Goal: Information Seeking & Learning: Learn about a topic

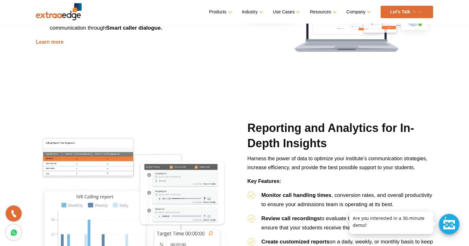
scroll to position [901, 0]
click at [52, 15] on img at bounding box center [59, 11] width 46 height 17
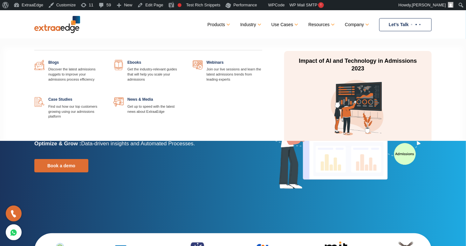
click at [323, 22] on link "Resources" at bounding box center [321, 24] width 25 height 9
click at [104, 60] on link at bounding box center [104, 60] width 0 height 0
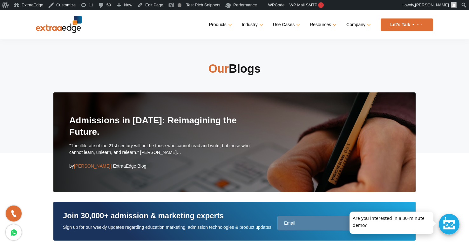
click at [162, 112] on div "Admissions in 2025: Reimagining the Future. "The illiterate of the 21st century…" at bounding box center [234, 142] width 363 height 100
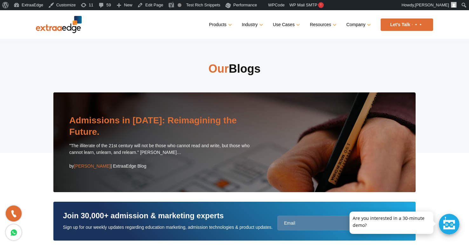
click at [160, 121] on link "Admissions in 2025: Reimagining the Future." at bounding box center [153, 125] width 168 height 21
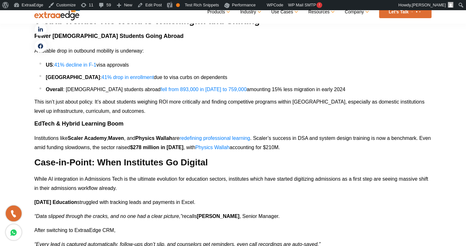
scroll to position [1663, 0]
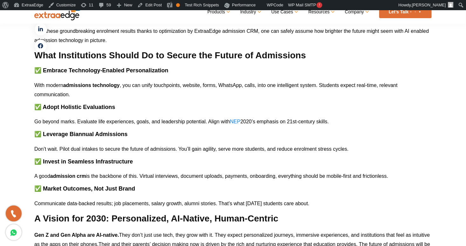
click at [222, 173] on span "is the backbone of this. Virtual interviews, document uploads, payments, onboar…" at bounding box center [237, 175] width 302 height 5
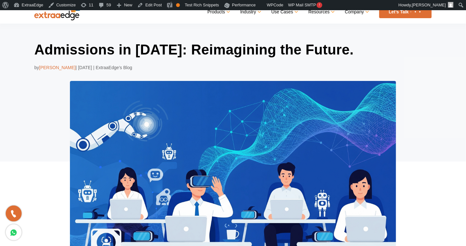
scroll to position [0, 0]
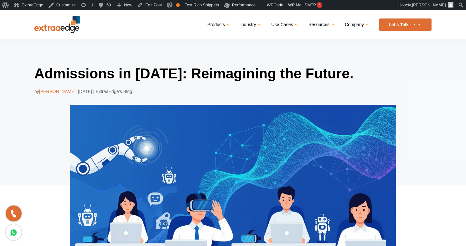
click at [108, 71] on h1 "Admissions in 2025: Reimagining the Future." at bounding box center [233, 73] width 398 height 18
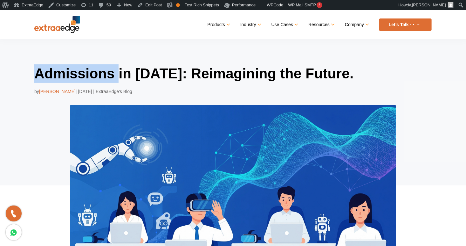
click at [108, 71] on h1 "Admissions in [DATE]: Reimagining the Future." at bounding box center [233, 73] width 398 height 18
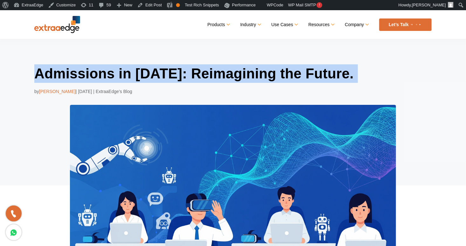
click at [108, 71] on h1 "Admissions in [DATE]: Reimagining the Future." at bounding box center [233, 73] width 398 height 18
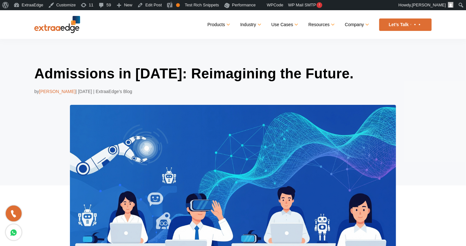
click at [284, 58] on div "Admissions in 2025: Reimagining the Future. by Prathmesh Ninghot | Aug 14, 2025…" at bounding box center [233, 161] width 466 height 244
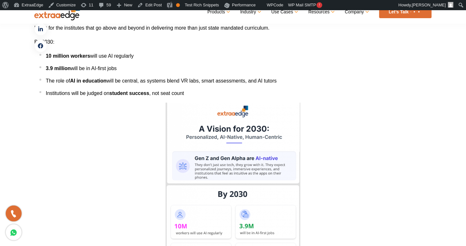
scroll to position [2146, 0]
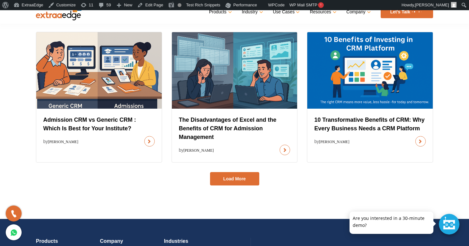
scroll to position [363, 0]
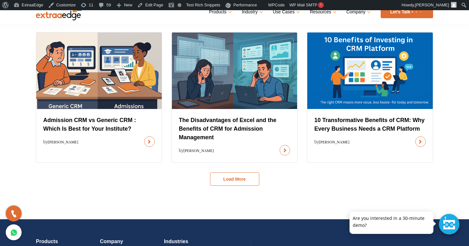
click at [246, 180] on button "Load More" at bounding box center [234, 178] width 49 height 13
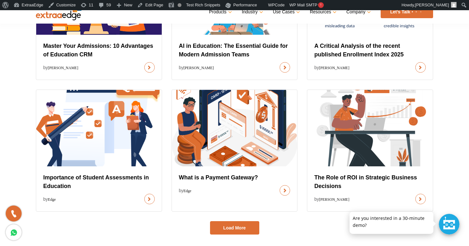
scroll to position [634, 0]
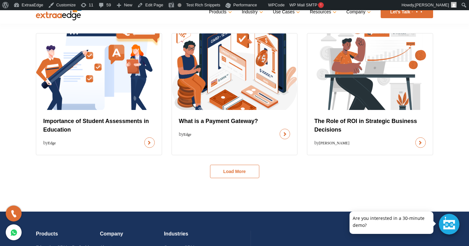
click at [239, 176] on button "Load More" at bounding box center [234, 170] width 49 height 13
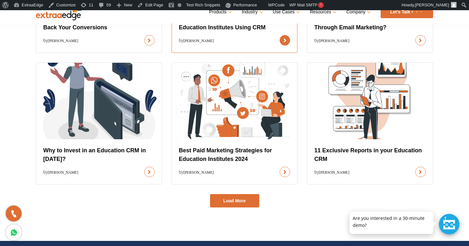
scroll to position [897, 0]
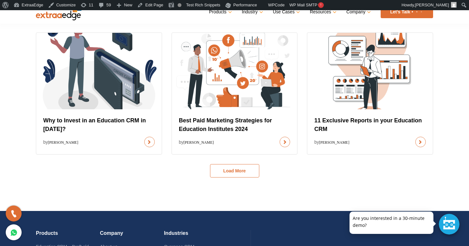
click at [241, 173] on button "Load More" at bounding box center [234, 170] width 49 height 13
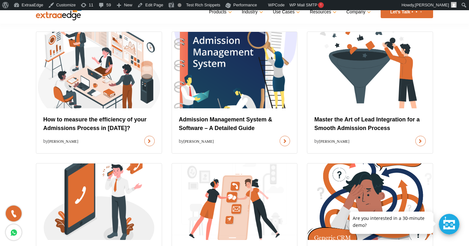
scroll to position [1045, 0]
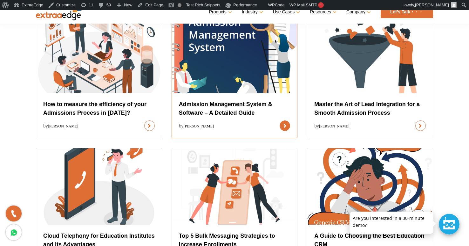
click at [280, 120] on link at bounding box center [285, 125] width 10 height 10
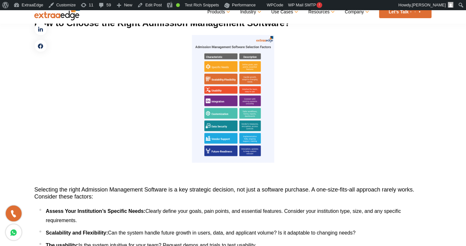
scroll to position [2608, 0]
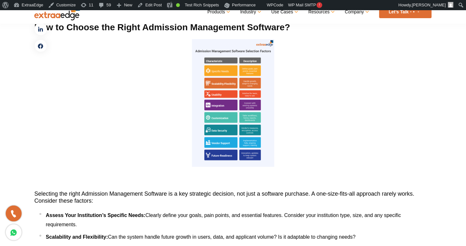
click at [241, 125] on img at bounding box center [233, 103] width 82 height 128
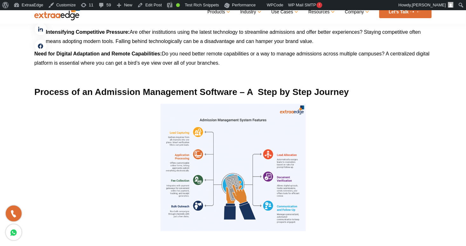
scroll to position [1561, 0]
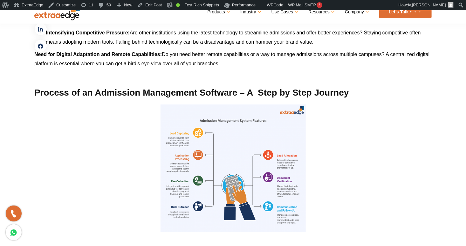
click at [247, 167] on img at bounding box center [233, 167] width 145 height 127
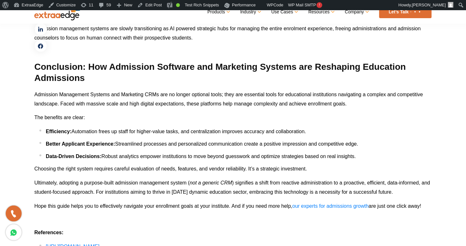
scroll to position [4035, 0]
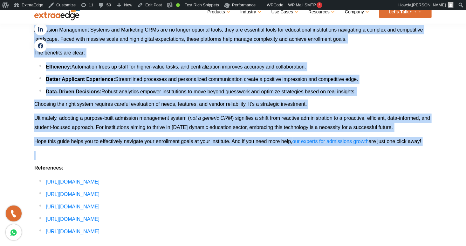
drag, startPoint x: 31, startPoint y: 84, endPoint x: 432, endPoint y: 139, distance: 403.9
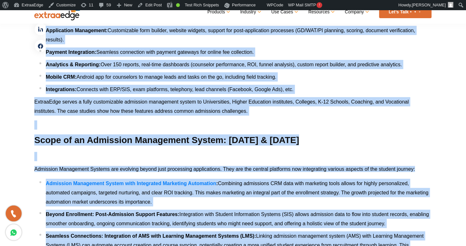
scroll to position [3627, 0]
copy div "Think back to how administrative tasks used to be handled. Many will remember t…"
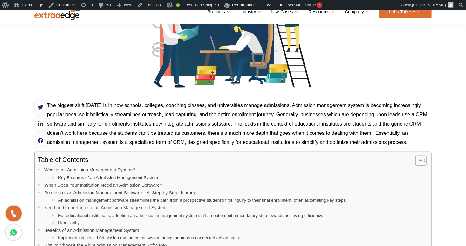
scroll to position [0, 0]
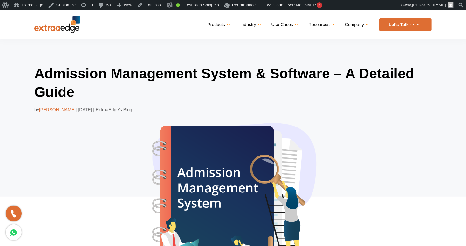
click at [330, 70] on h1 "Admission Management System & Software – A Detailed Guide" at bounding box center [233, 82] width 398 height 37
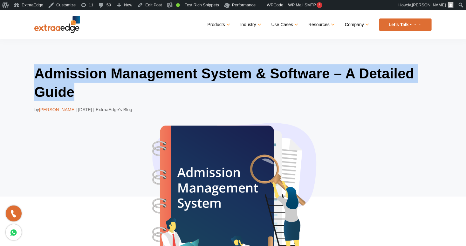
drag, startPoint x: 78, startPoint y: 98, endPoint x: 18, endPoint y: 68, distance: 66.9
click at [18, 68] on div "Admission Management System & Software – A Detailed Guide by Abhishek Ballabh |…" at bounding box center [233, 170] width 466 height 262
copy h1 "Admission Management System & Software – A Detailed Guide"
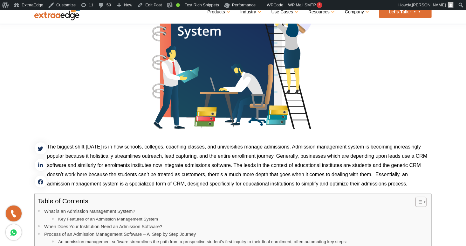
scroll to position [195, 0]
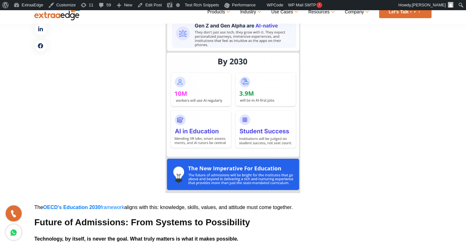
click at [122, 127] on p at bounding box center [233, 81] width 398 height 223
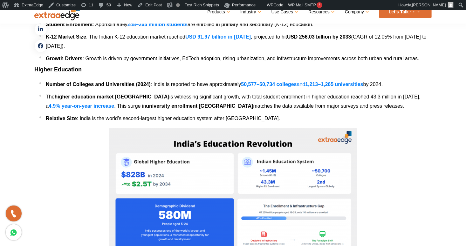
scroll to position [730, 0]
